Goal: Task Accomplishment & Management: Complete application form

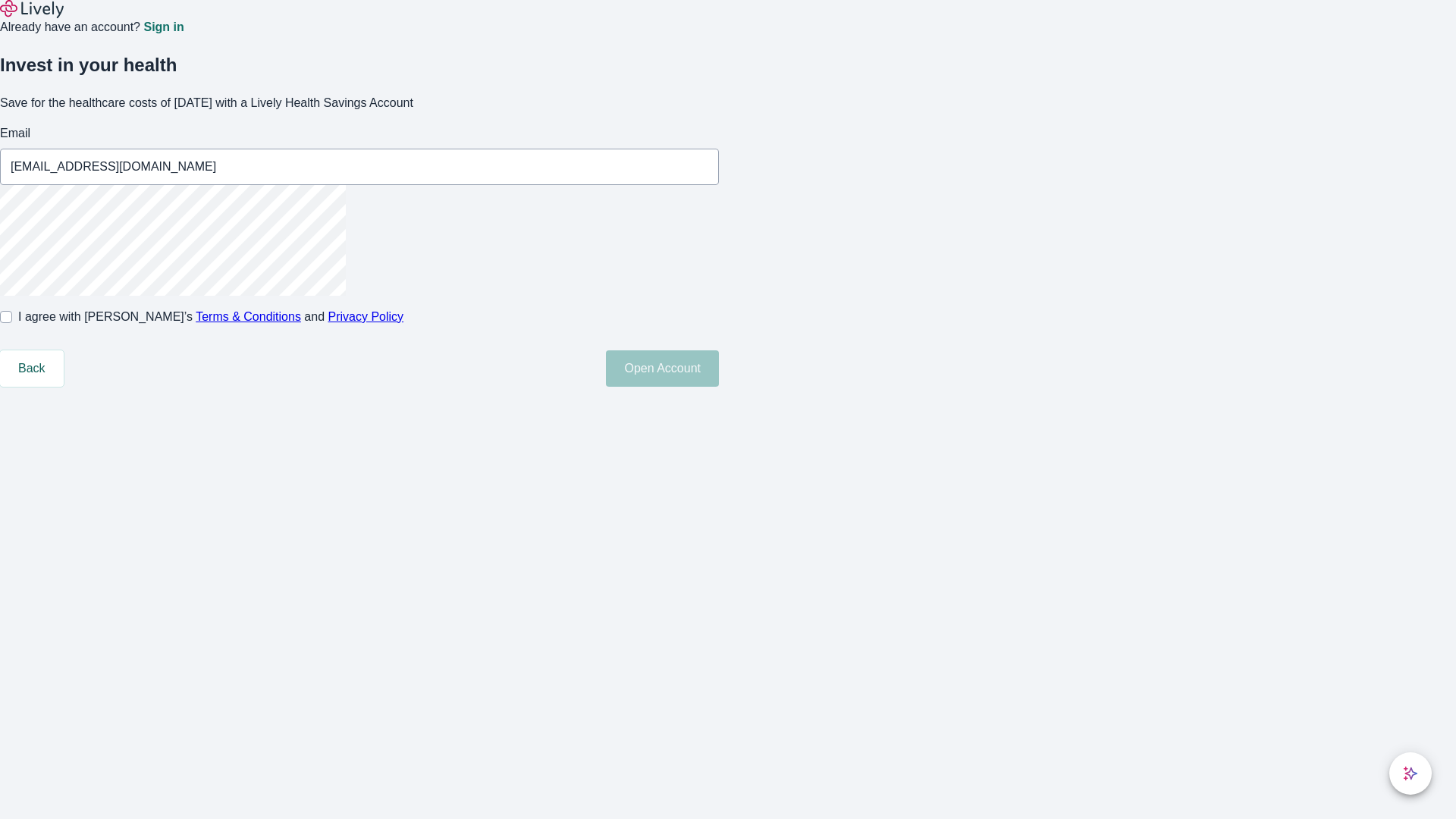
click at [12, 323] on input "I agree with Lively’s Terms & Conditions and Privacy Policy" at bounding box center [6, 317] width 12 height 12
checkbox input "true"
click at [719, 387] on button "Open Account" at bounding box center [662, 369] width 113 height 36
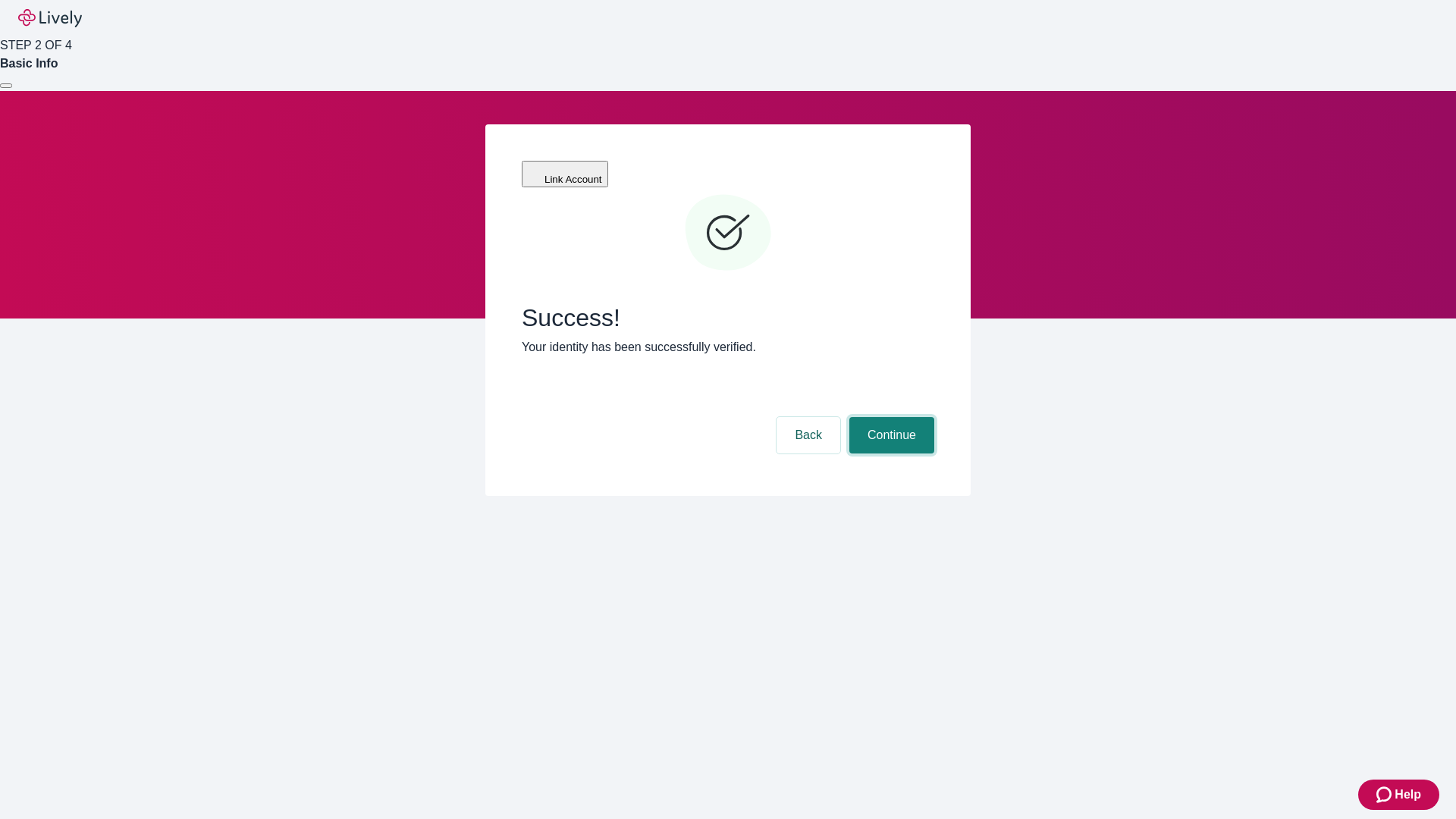
click at [889, 416] on button "Continue" at bounding box center [891, 434] width 85 height 36
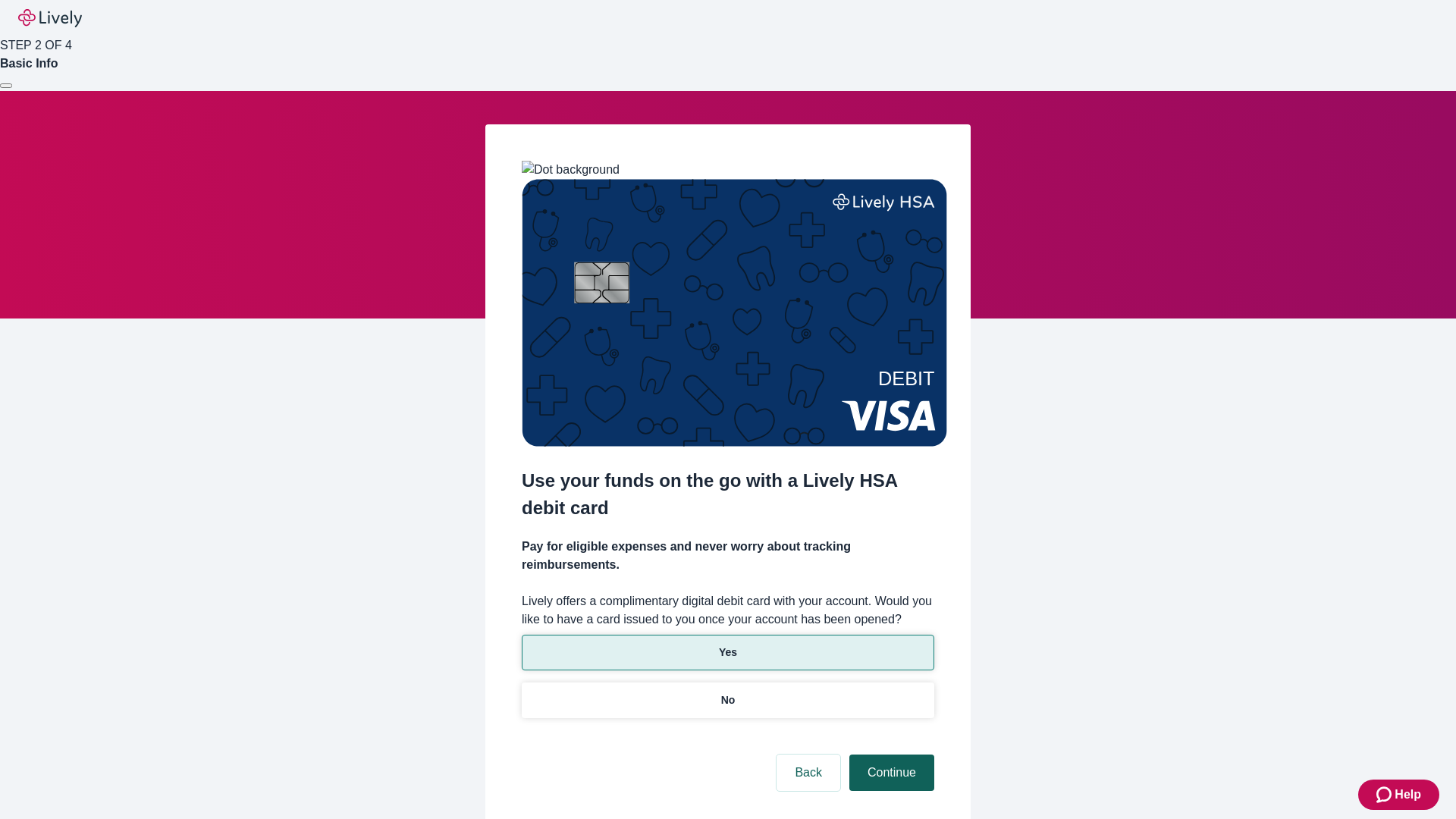
click at [728, 644] on p "Yes" at bounding box center [728, 652] width 18 height 16
click at [889, 754] on button "Continue" at bounding box center [891, 772] width 85 height 36
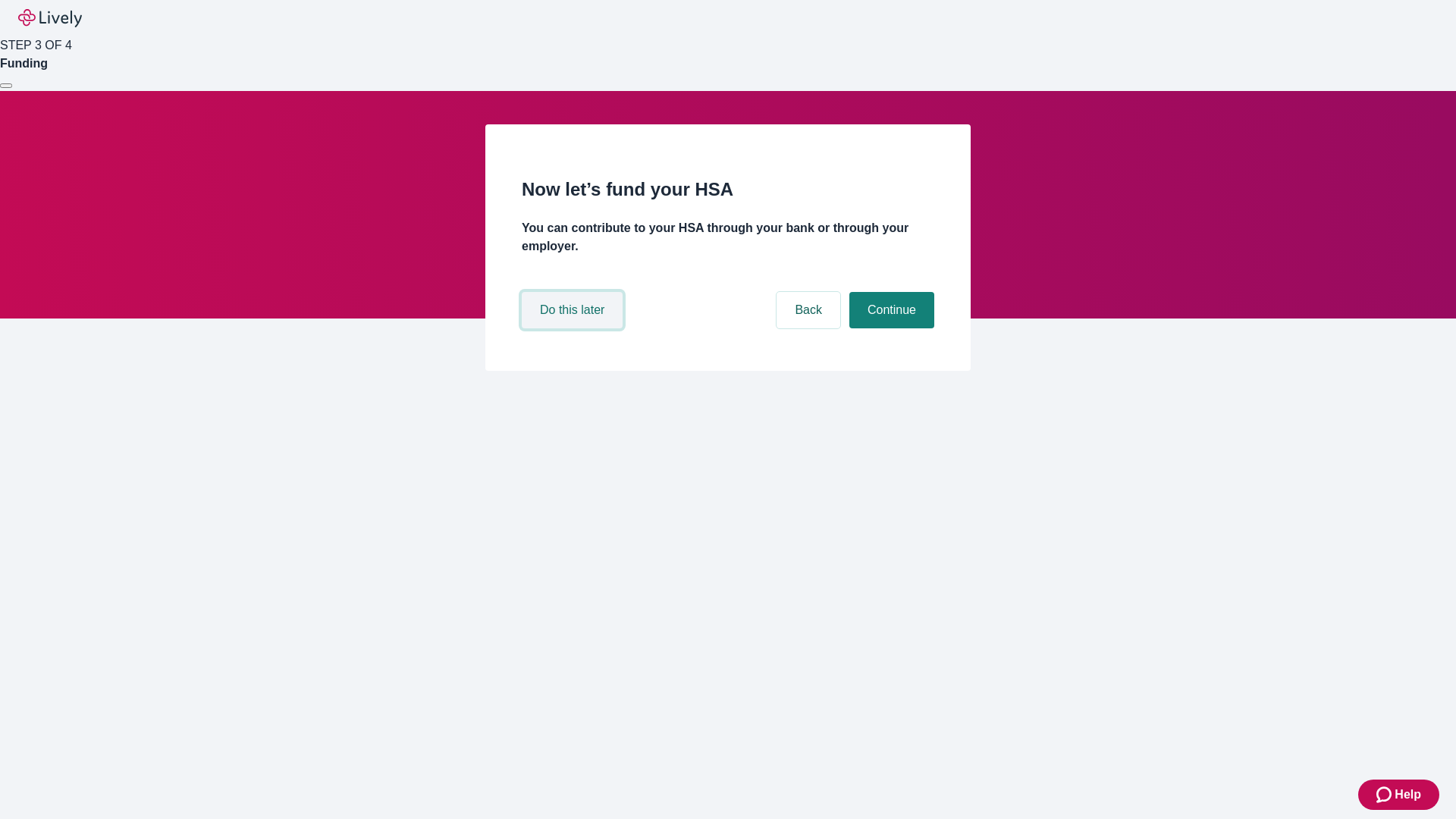
click at [574, 329] on button "Do this later" at bounding box center [572, 310] width 101 height 36
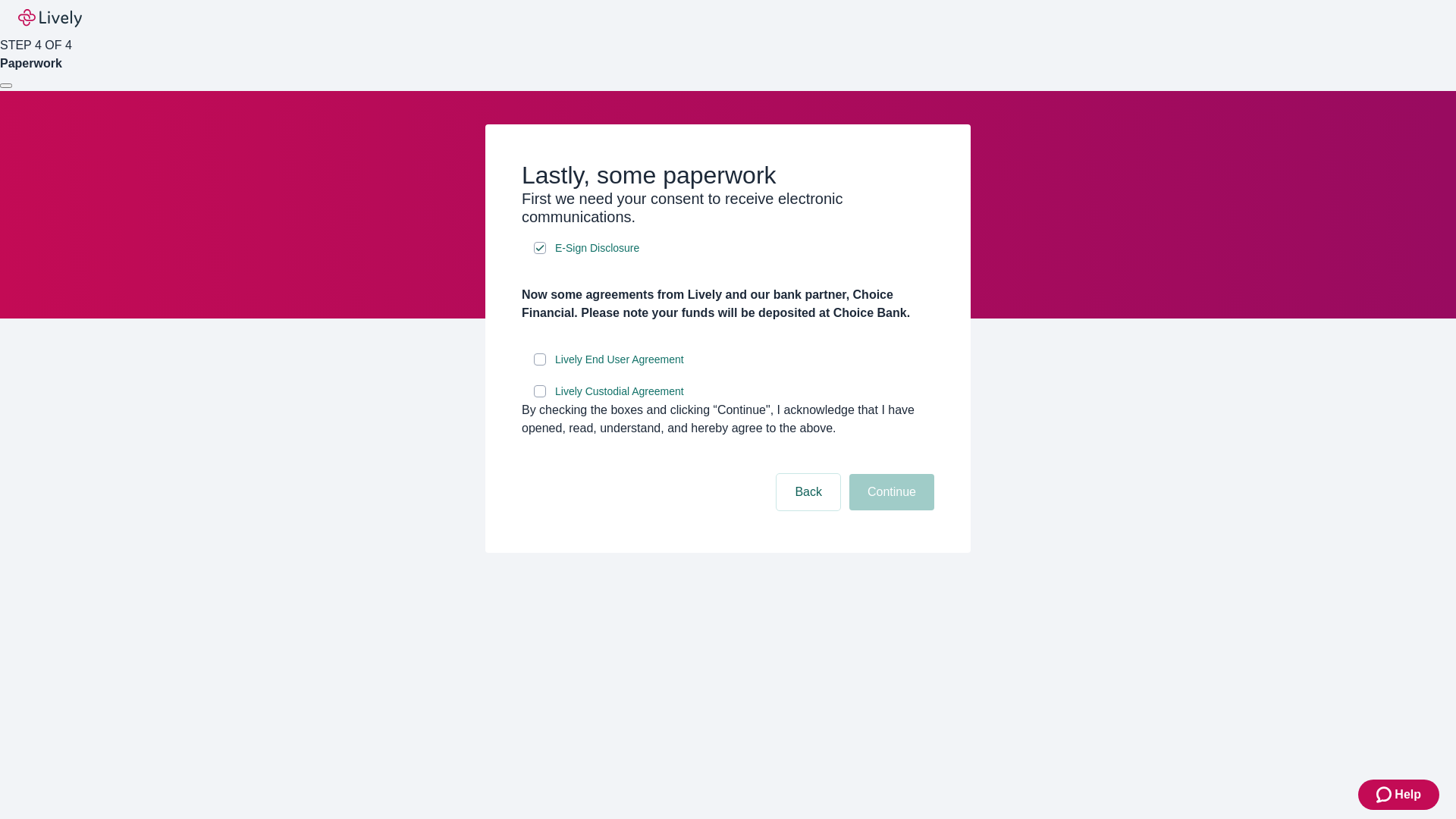
click at [540, 366] on input "Lively End User Agreement" at bounding box center [540, 360] width 12 height 12
checkbox input "true"
click at [540, 398] on input "Lively Custodial Agreement" at bounding box center [540, 391] width 12 height 12
checkbox input "true"
click at [889, 510] on button "Continue" at bounding box center [891, 491] width 85 height 36
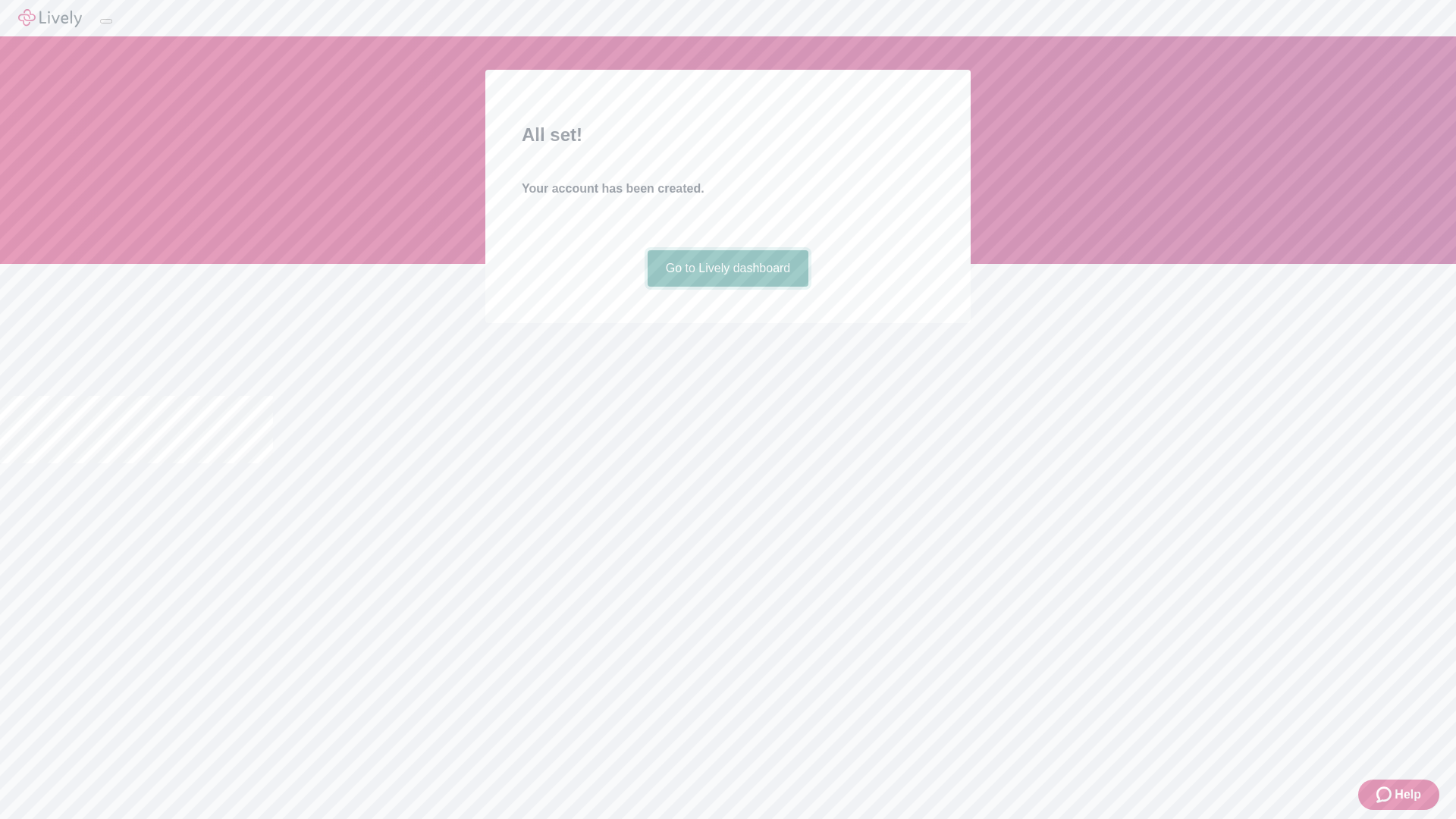
click at [728, 287] on link "Go to Lively dashboard" at bounding box center [728, 268] width 162 height 36
